Goal: Find specific page/section: Find specific page/section

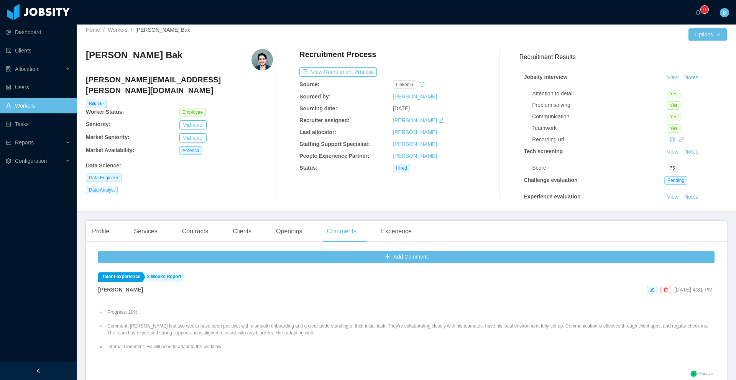
scroll to position [5, 0]
click at [43, 107] on link "Workers" at bounding box center [38, 105] width 65 height 15
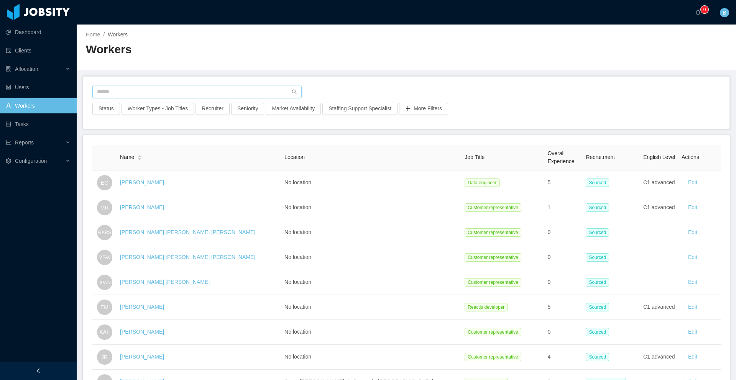
click at [221, 87] on input "text" at bounding box center [196, 92] width 209 height 12
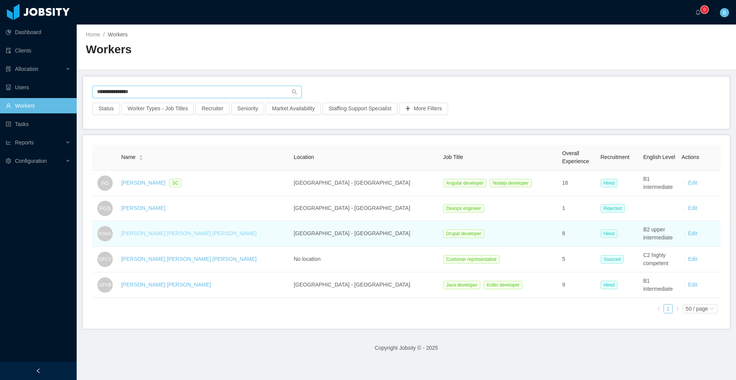
type input "**********"
click at [180, 234] on link "[PERSON_NAME] [PERSON_NAME] [PERSON_NAME]" at bounding box center [188, 234] width 135 height 6
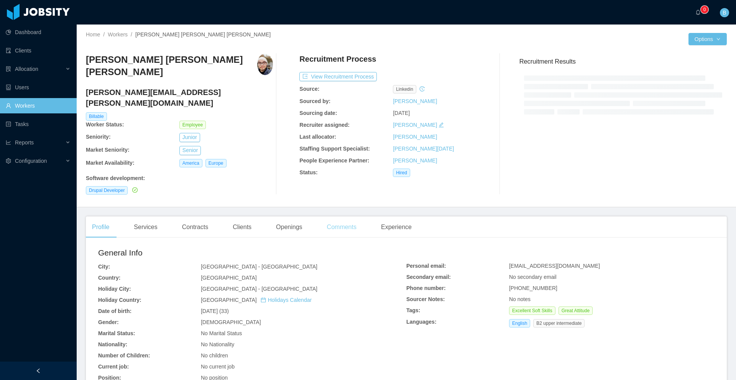
click at [340, 217] on div "Comments" at bounding box center [342, 227] width 42 height 21
